Goal: Information Seeking & Learning: Learn about a topic

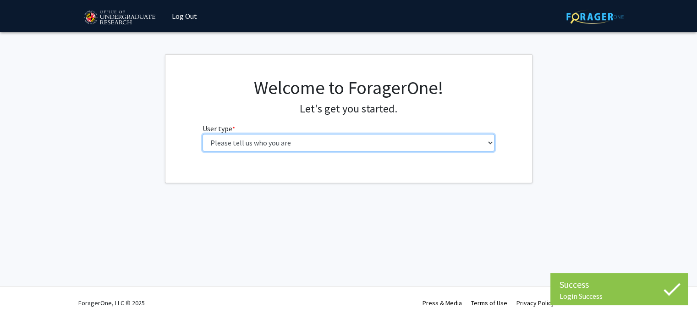
click at [363, 143] on select "Please tell us who you are Undergraduate Student Master's Student Doctoral Cand…" at bounding box center [349, 142] width 292 height 17
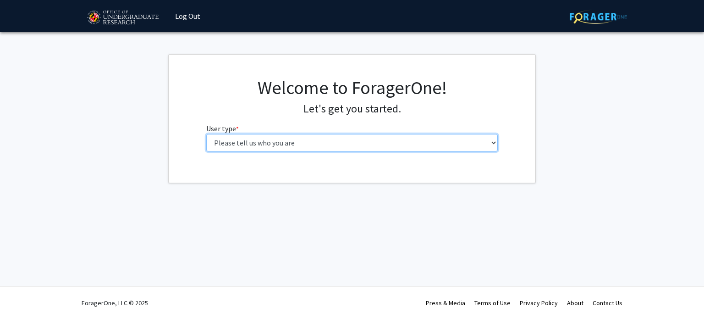
select select "1: undergrad"
click at [206, 134] on select "Please tell us who you are Undergraduate Student Master's Student Doctoral Cand…" at bounding box center [352, 142] width 292 height 17
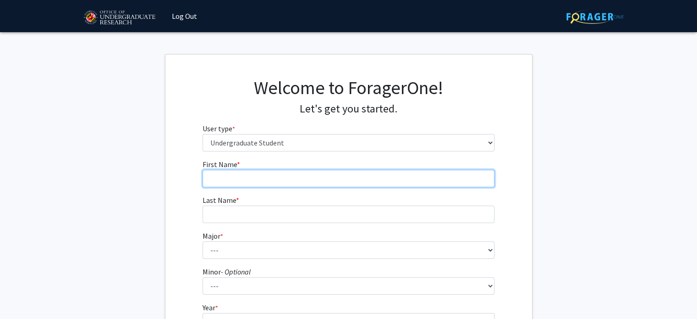
click at [282, 182] on input "First Name * required" at bounding box center [349, 178] width 292 height 17
type input "Rachael"
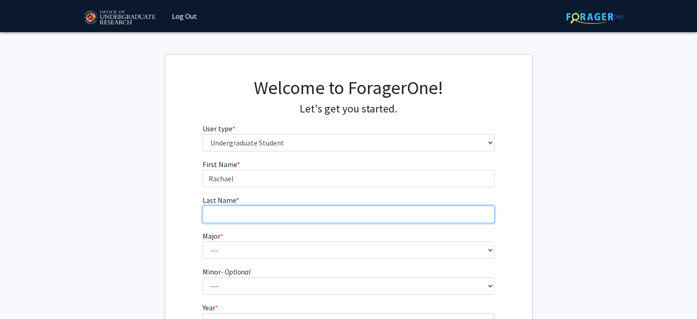
type input "Thyparambil"
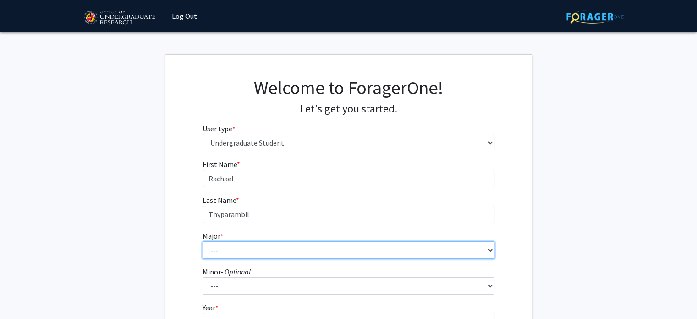
click at [225, 247] on select "--- Accounting Aerospace Engineering African American and Africana Studies Agri…" at bounding box center [349, 249] width 292 height 17
select select "17: 2318"
click at [203, 241] on select "--- Accounting Aerospace Engineering African American and Africana Studies Agri…" at bounding box center [349, 249] width 292 height 17
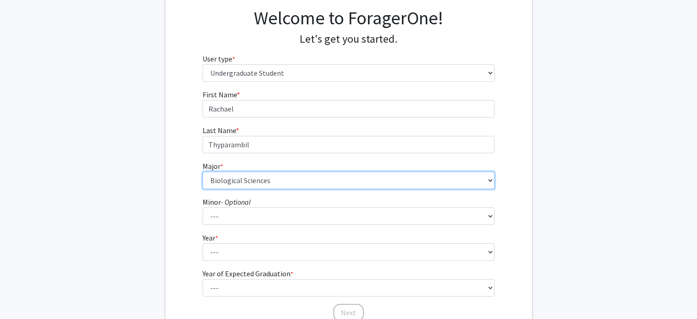
scroll to position [71, 0]
click at [259, 182] on select "--- Accounting Aerospace Engineering African American and Africana Studies Agri…" at bounding box center [349, 179] width 292 height 17
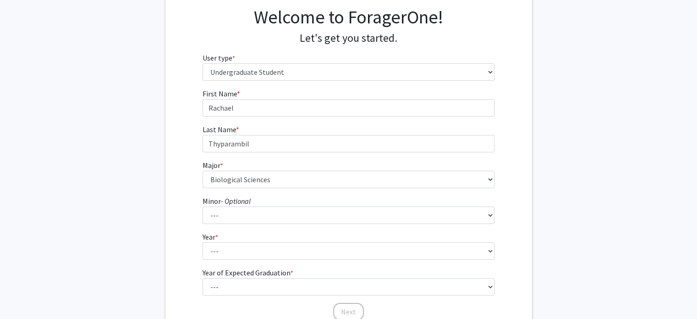
click at [176, 206] on div "First Name * required [PERSON_NAME] Last Name * required [PERSON_NAME] Major * …" at bounding box center [348, 204] width 367 height 233
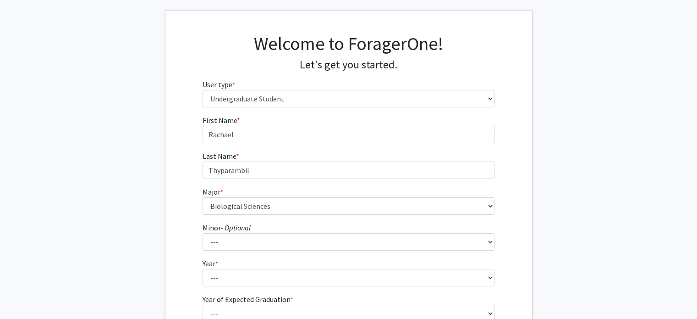
scroll to position [45, 0]
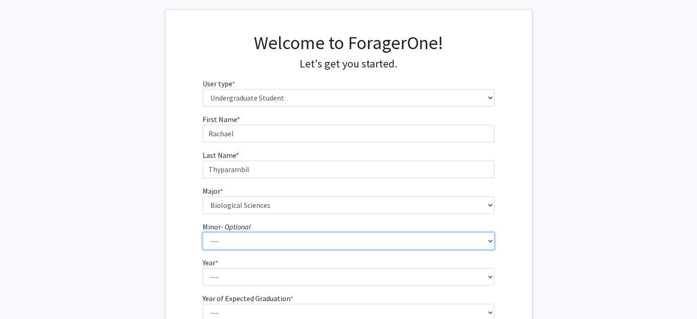
click at [251, 243] on select "--- Actuarial Mathematics Advanced Cybersecurity Experience for Students Africa…" at bounding box center [349, 240] width 292 height 17
select select "25: 1828"
click at [203, 232] on select "--- Actuarial Mathematics Advanced Cybersecurity Experience for Students Africa…" at bounding box center [349, 240] width 292 height 17
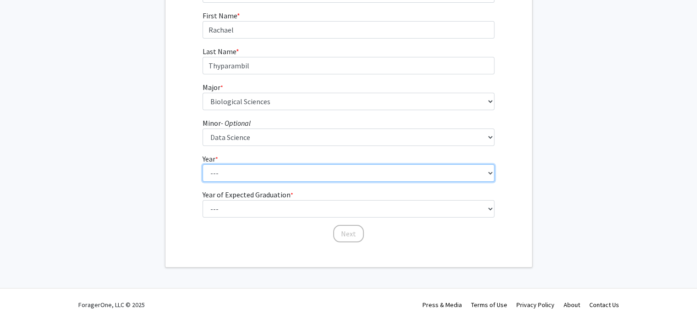
click at [226, 169] on select "--- First-year Sophomore Junior Senior Postbaccalaureate Certificate" at bounding box center [349, 172] width 292 height 17
select select "2: sophomore"
click at [203, 164] on select "--- First-year Sophomore Junior Senior Postbaccalaureate Certificate" at bounding box center [349, 172] width 292 height 17
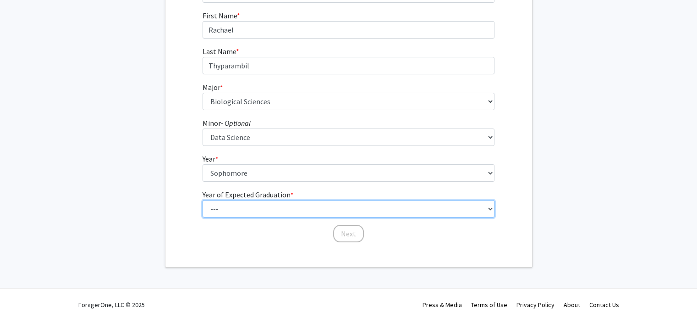
click at [235, 209] on select "--- 2025 2026 2027 2028 2029 2030 2031 2032 2033 2034" at bounding box center [349, 208] width 292 height 17
select select "4: 2028"
click at [203, 200] on select "--- 2025 2026 2027 2028 2029 2030 2031 2032 2033 2034" at bounding box center [349, 208] width 292 height 17
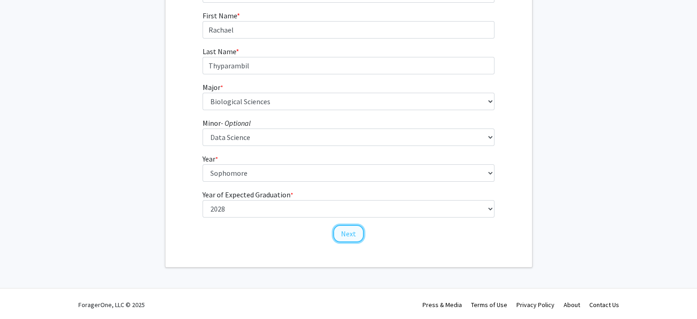
click at [344, 237] on button "Next" at bounding box center [348, 233] width 31 height 17
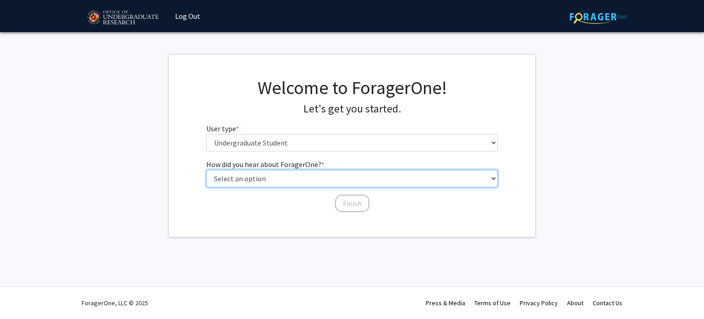
click at [270, 177] on select "Select an option Peer/student recommendation Faculty/staff recommendation Unive…" at bounding box center [352, 178] width 292 height 17
select select "5: other"
click at [206, 170] on select "Select an option Peer/student recommendation Faculty/staff recommendation Unive…" at bounding box center [352, 178] width 292 height 17
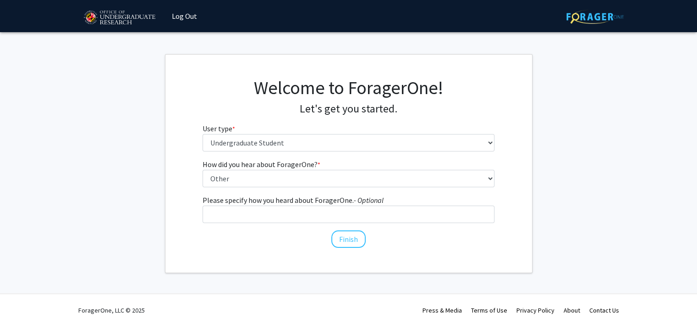
click at [240, 165] on label "How did you hear about ForagerOne? * required" at bounding box center [262, 164] width 118 height 11
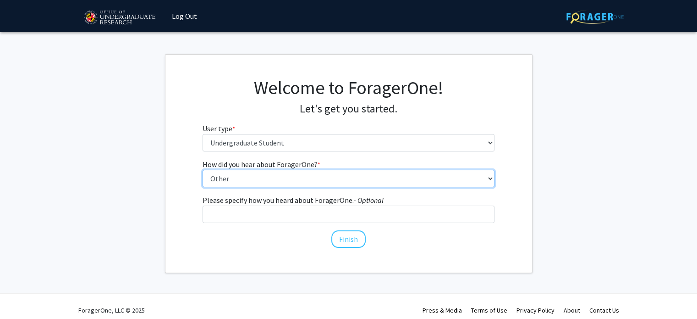
click at [240, 170] on select "Select an option Peer/student recommendation Faculty/staff recommendation Unive…" at bounding box center [349, 178] width 292 height 17
click at [244, 180] on select "Select an option Peer/student recommendation Faculty/staff recommendation Unive…" at bounding box center [349, 178] width 292 height 17
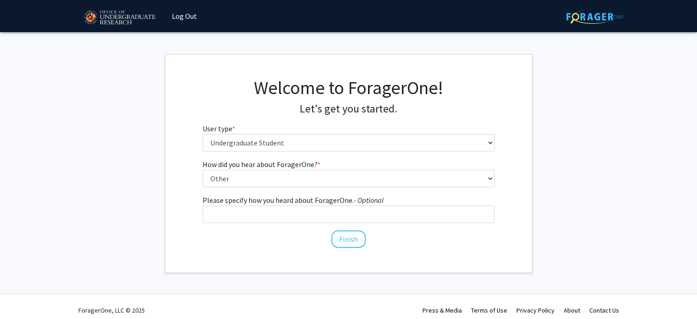
click at [575, 279] on div "Skip navigation Log Out Complete your profile × To continue, you need to make s…" at bounding box center [348, 163] width 697 height 326
click at [358, 236] on button "Finish" at bounding box center [348, 238] width 34 height 17
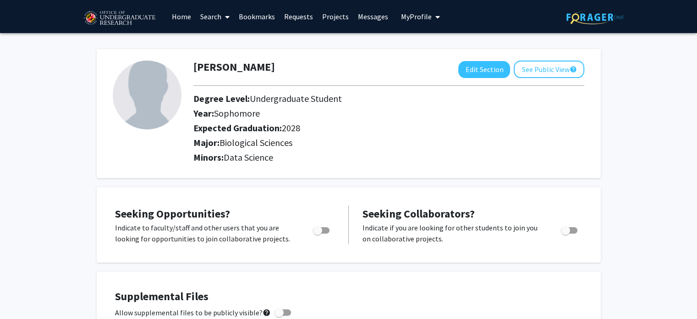
click at [211, 15] on link "Search" at bounding box center [215, 16] width 39 height 32
click at [237, 60] on span "Students" at bounding box center [224, 60] width 56 height 18
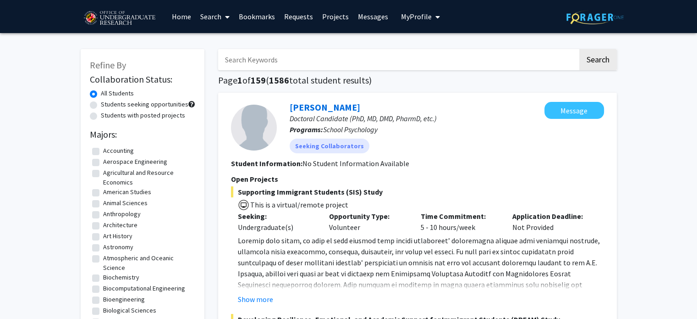
click at [219, 11] on link "Search" at bounding box center [215, 16] width 39 height 32
click at [182, 14] on link "Home" at bounding box center [181, 16] width 28 height 32
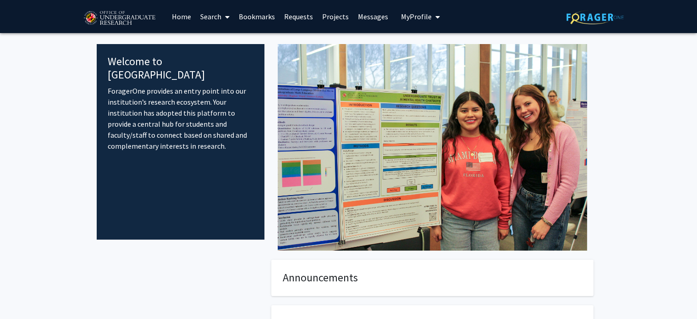
click at [335, 14] on link "Projects" at bounding box center [336, 16] width 36 height 32
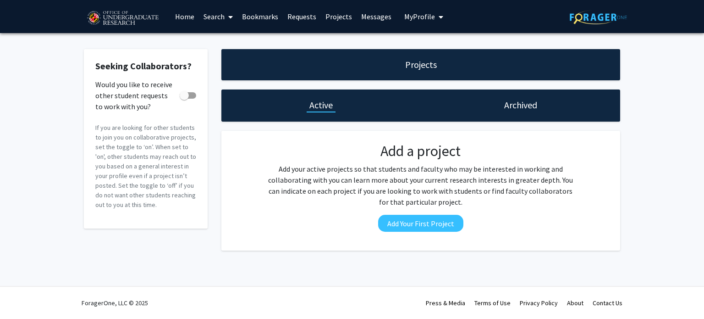
click at [216, 17] on link "Search" at bounding box center [218, 16] width 39 height 32
click at [242, 41] on span "Faculty/Staff" at bounding box center [232, 42] width 67 height 18
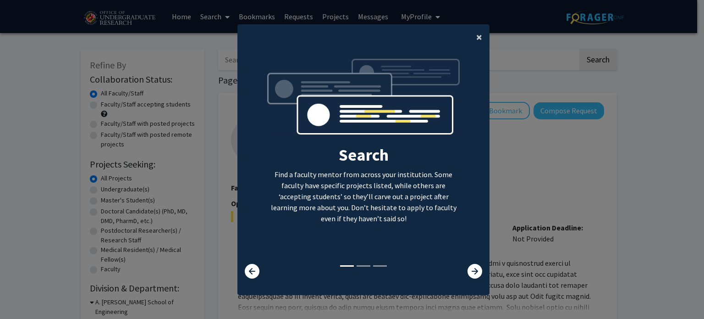
click at [476, 37] on span "×" at bounding box center [479, 37] width 6 height 14
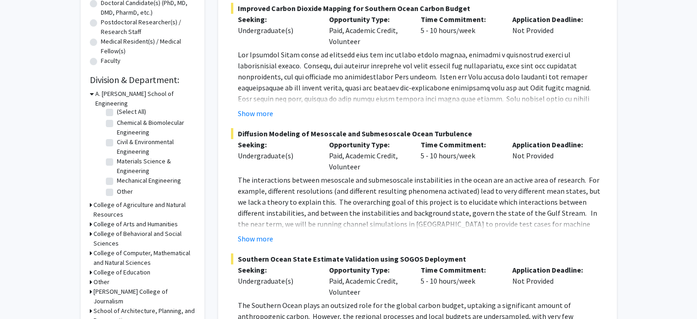
scroll to position [223, 0]
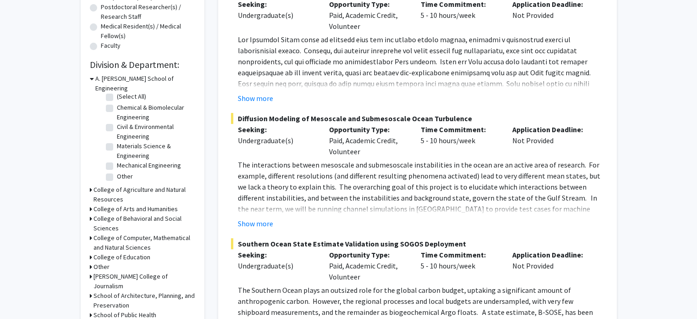
click at [123, 233] on h3 "College of Computer, Mathematical and Natural Sciences" at bounding box center [145, 242] width 102 height 19
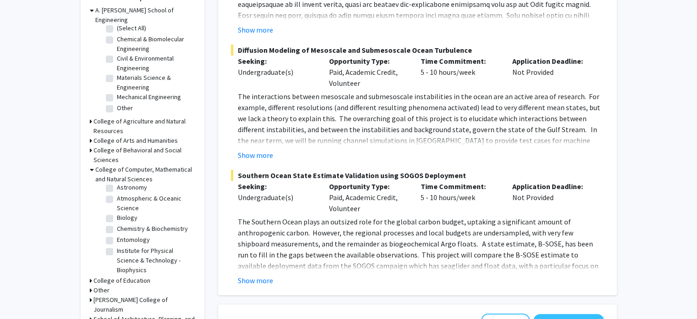
scroll to position [18, 0]
click at [117, 209] on label "Biology" at bounding box center [127, 214] width 21 height 10
click at [117, 209] on input "Biology" at bounding box center [120, 212] width 6 height 6
checkbox input "true"
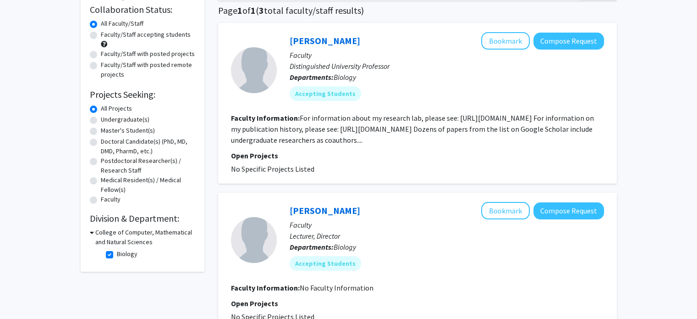
scroll to position [34, 0]
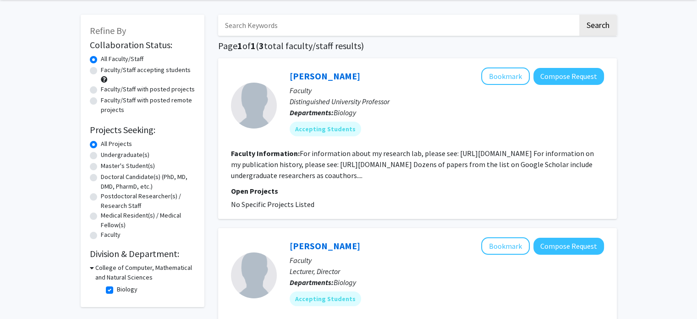
click at [104, 269] on h3 "College of Computer, Mathematical and Natural Sciences" at bounding box center [145, 272] width 100 height 19
click at [104, 269] on h3 "College of Computer, Mathematical and Natural Sciences" at bounding box center [145, 272] width 102 height 19
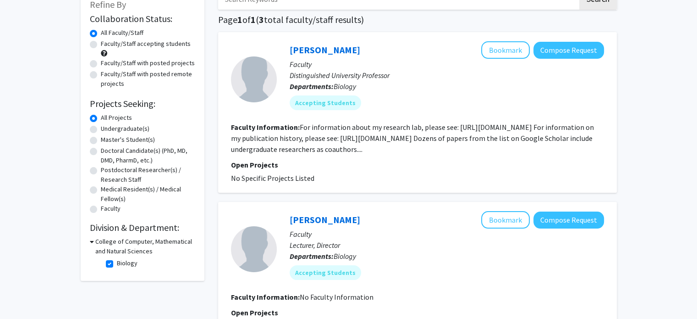
scroll to position [61, 0]
checkbox input "false"
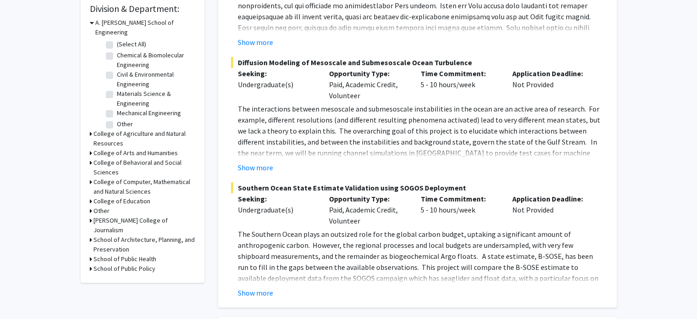
scroll to position [279, 0]
click at [91, 177] on icon at bounding box center [91, 182] width 2 height 10
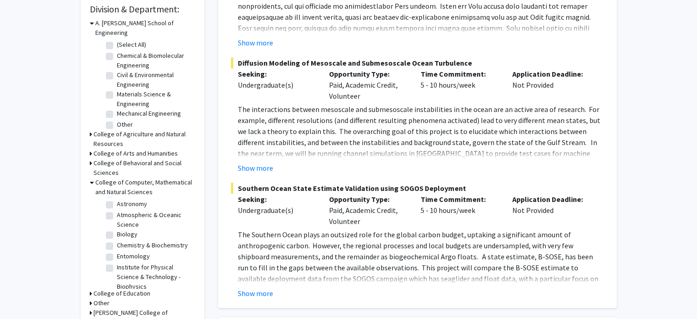
scroll to position [0, 0]
click at [117, 240] on label "Biology" at bounding box center [127, 245] width 21 height 10
click at [117, 240] on input "Biology" at bounding box center [120, 243] width 6 height 6
checkbox input "true"
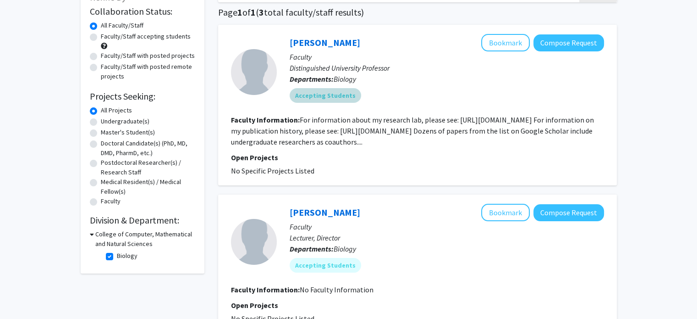
scroll to position [67, 0]
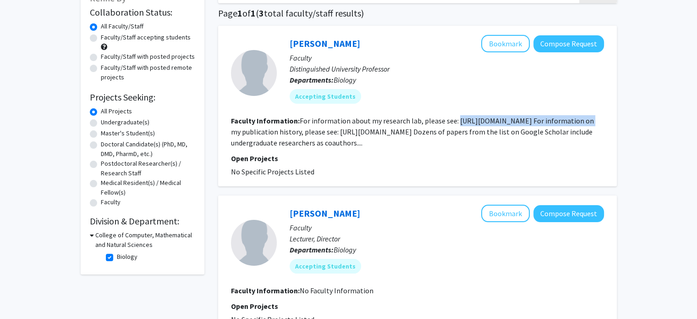
drag, startPoint x: 454, startPoint y: 122, endPoint x: 586, endPoint y: 122, distance: 132.0
click at [586, 122] on fg-read-more "For information about my research lab, please see: [URL][DOMAIN_NAME] For infor…" at bounding box center [412, 131] width 363 height 31
copy fg-read-more "[URL][DOMAIN_NAME]"
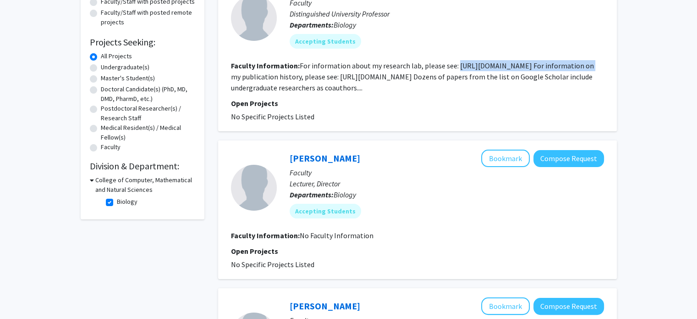
scroll to position [121, 0]
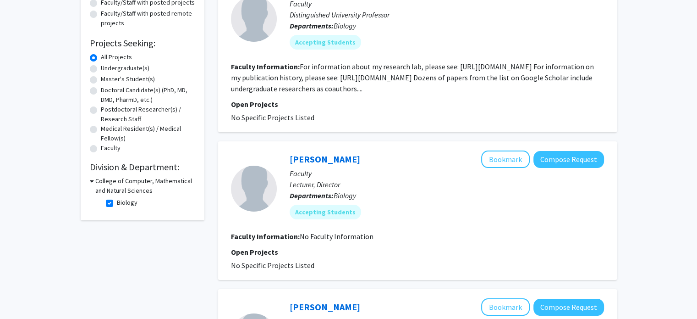
click at [95, 180] on h3 "College of Computer, Mathematical and Natural Sciences" at bounding box center [145, 185] width 100 height 19
click at [100, 187] on h3 "College of Computer, Mathematical and Natural Sciences" at bounding box center [145, 185] width 102 height 19
click at [117, 200] on label "Biology" at bounding box center [127, 203] width 21 height 10
click at [117, 200] on input "Biology" at bounding box center [120, 201] width 6 height 6
checkbox input "false"
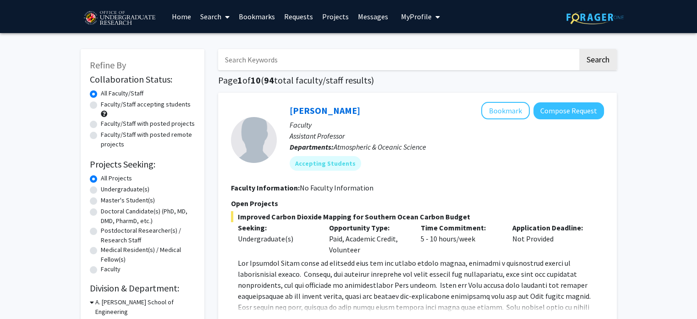
click at [248, 56] on input "Search Keywords" at bounding box center [398, 59] width 360 height 21
click at [579, 49] on button "Search" at bounding box center [598, 59] width 38 height 21
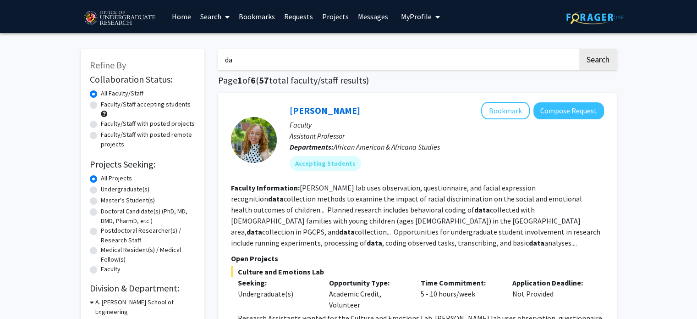
type input "d"
type input "[MEDICAL_DATA]"
click at [579, 49] on button "Search" at bounding box center [598, 59] width 38 height 21
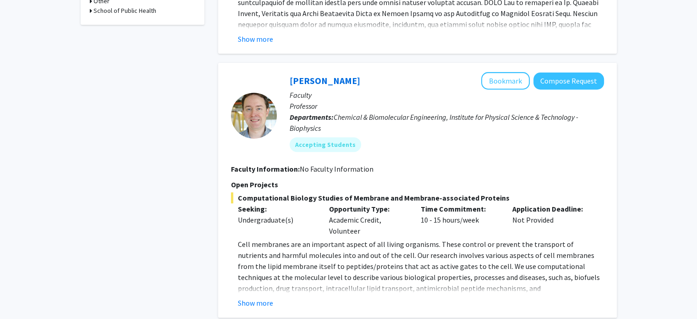
scroll to position [365, 0]
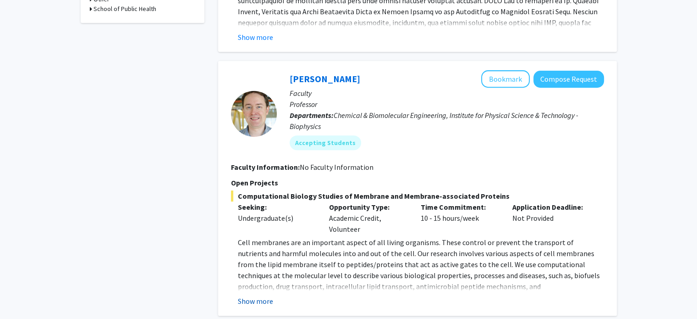
click at [258, 295] on button "Show more" at bounding box center [255, 300] width 35 height 11
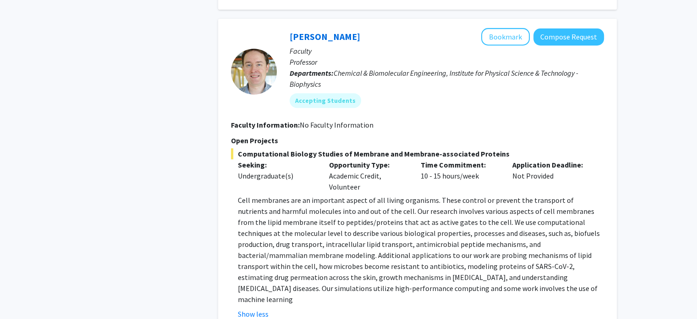
scroll to position [408, 0]
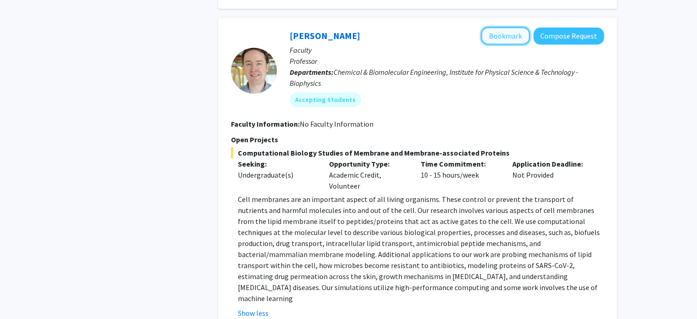
click at [511, 27] on button "Bookmark" at bounding box center [505, 35] width 49 height 17
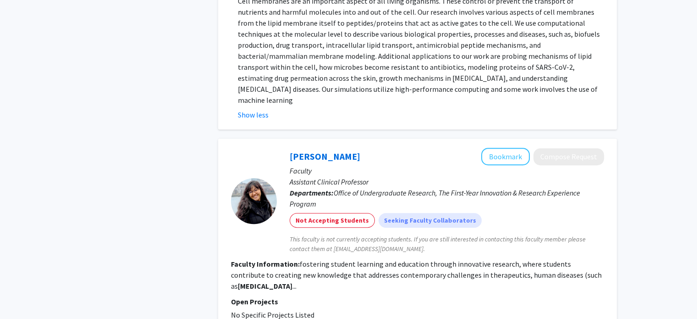
scroll to position [684, 0]
